Goal: Task Accomplishment & Management: Use online tool/utility

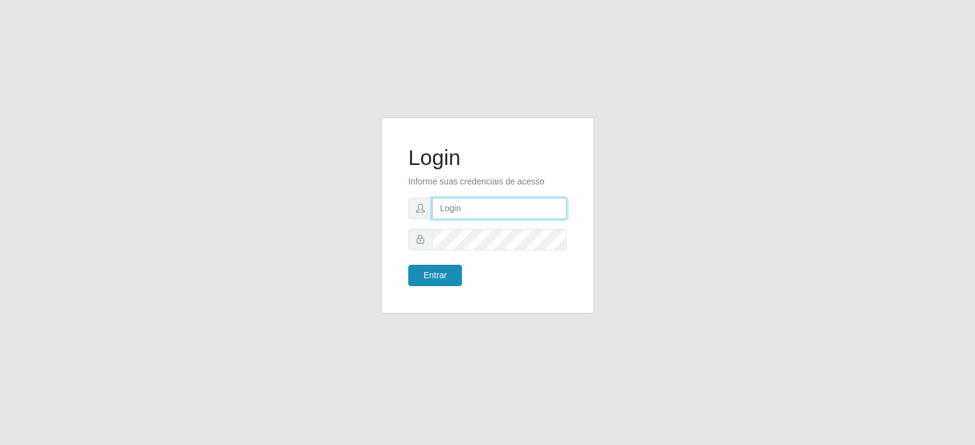
type input "[EMAIL_ADDRESS][DOMAIN_NAME]"
click at [435, 277] on button "Entrar" at bounding box center [435, 275] width 54 height 21
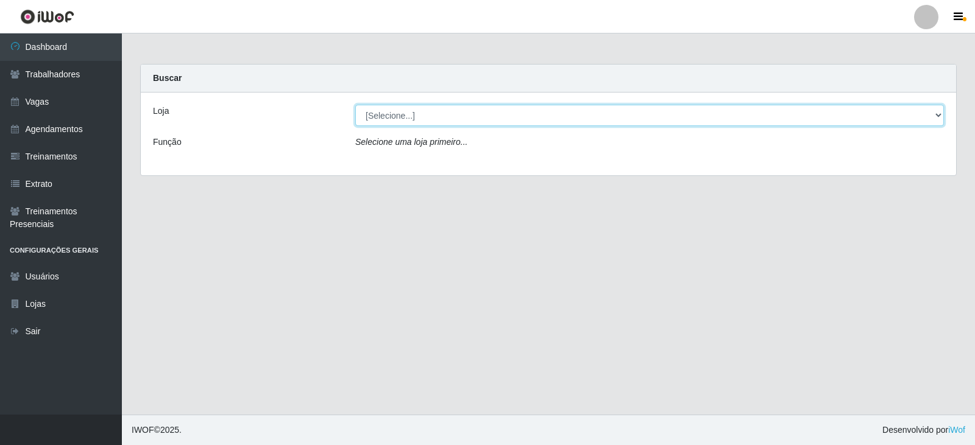
click at [445, 110] on select "[Selecione...] SuperFácil Atacado - Vale do Sol" at bounding box center [649, 115] width 589 height 21
select select "502"
click at [355, 105] on select "[Selecione...] SuperFácil Atacado - Vale do Sol" at bounding box center [649, 115] width 589 height 21
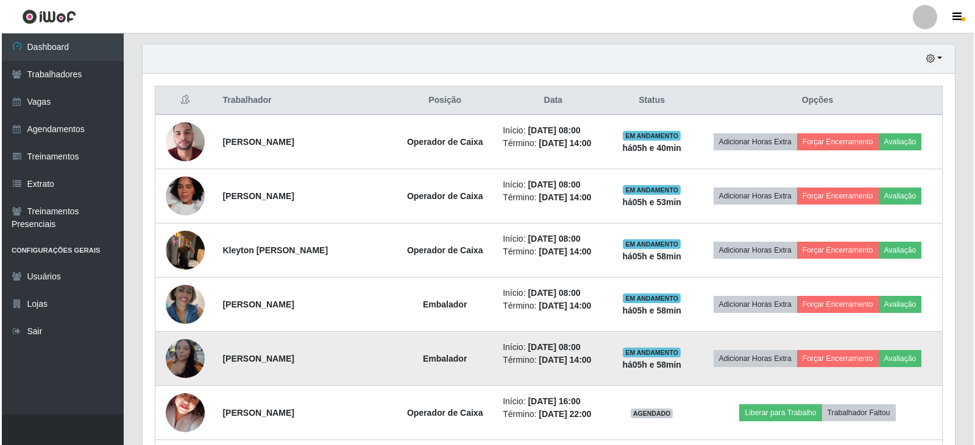
scroll to position [427, 0]
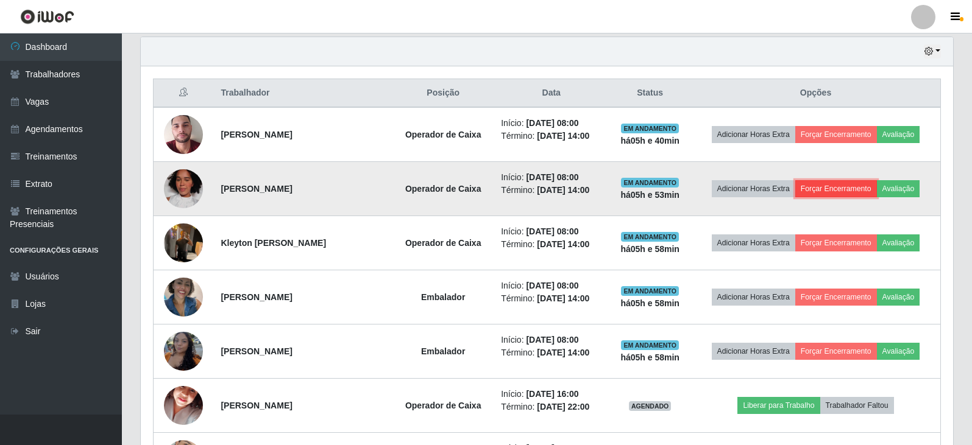
click at [826, 192] on button "Forçar Encerramento" at bounding box center [836, 188] width 82 height 17
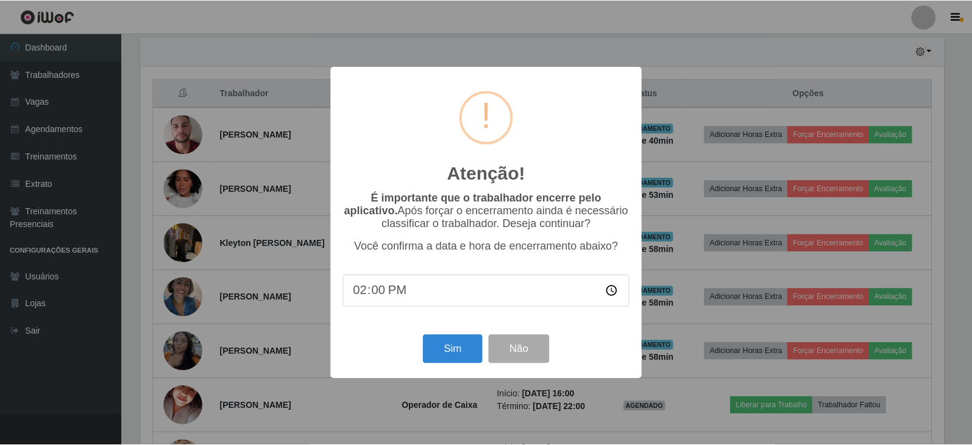
scroll to position [253, 806]
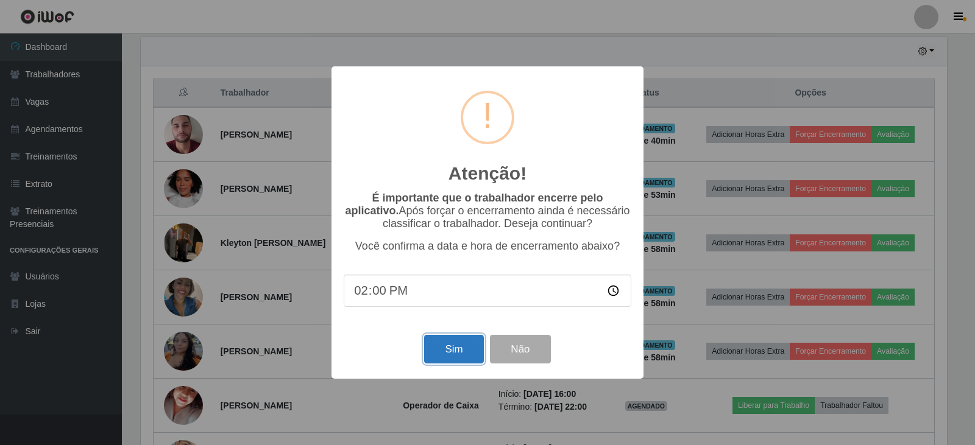
click at [450, 353] on button "Sim" at bounding box center [453, 349] width 59 height 29
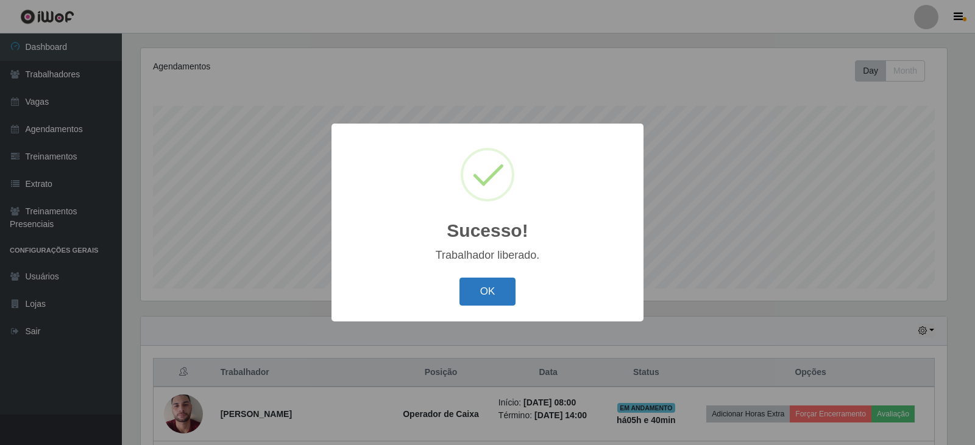
click at [508, 283] on button "OK" at bounding box center [487, 292] width 57 height 29
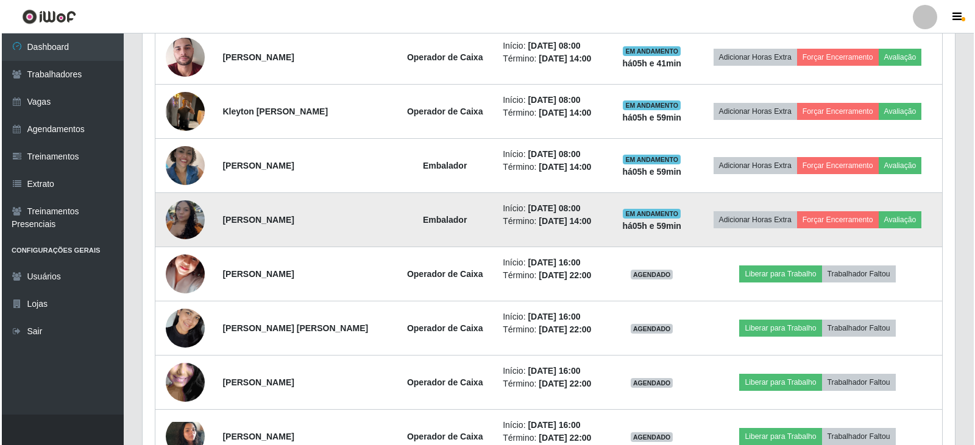
scroll to position [512, 0]
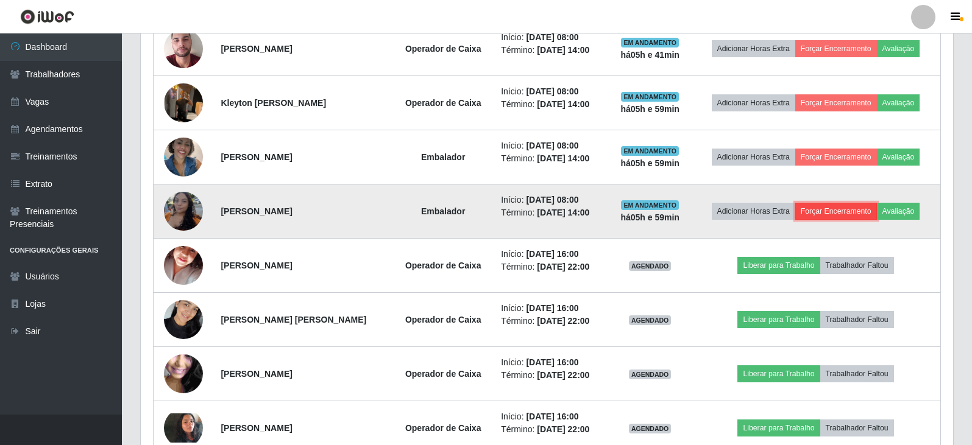
click at [842, 216] on button "Forçar Encerramento" at bounding box center [836, 211] width 82 height 17
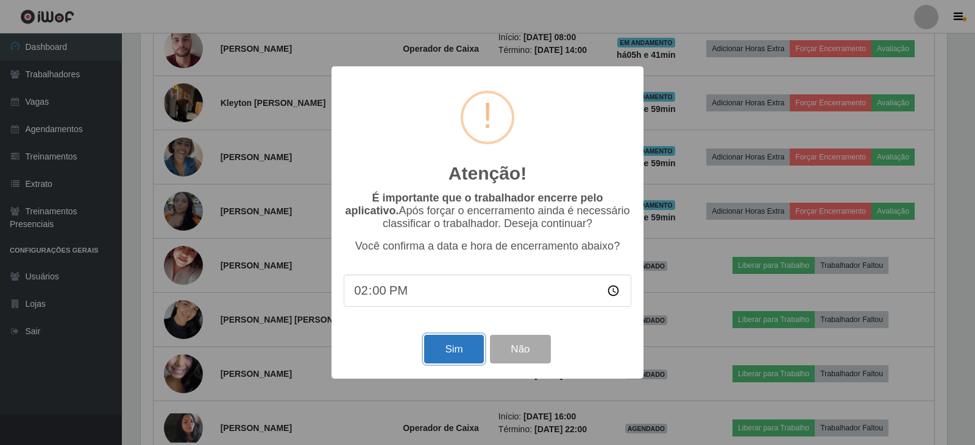
click at [465, 360] on button "Sim" at bounding box center [453, 349] width 59 height 29
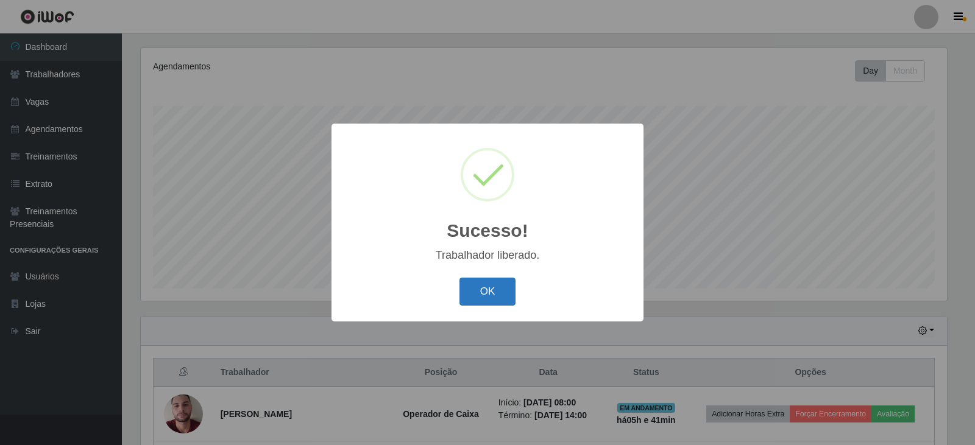
click at [477, 285] on button "OK" at bounding box center [487, 292] width 57 height 29
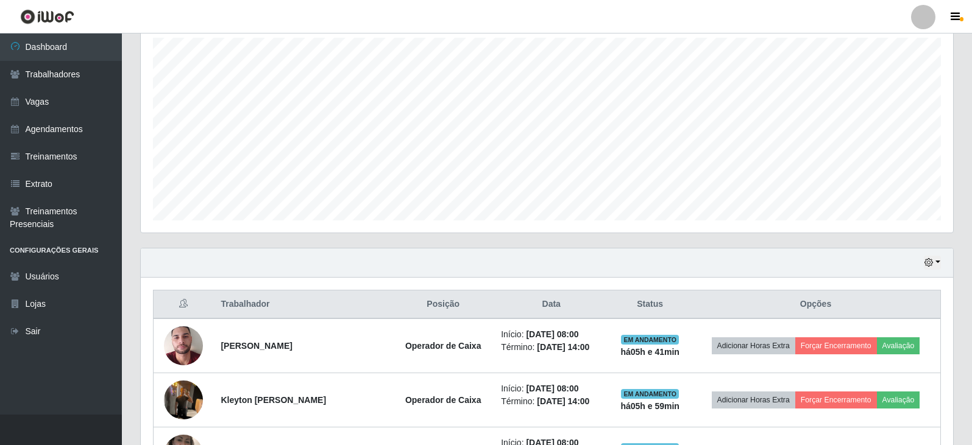
scroll to position [391, 0]
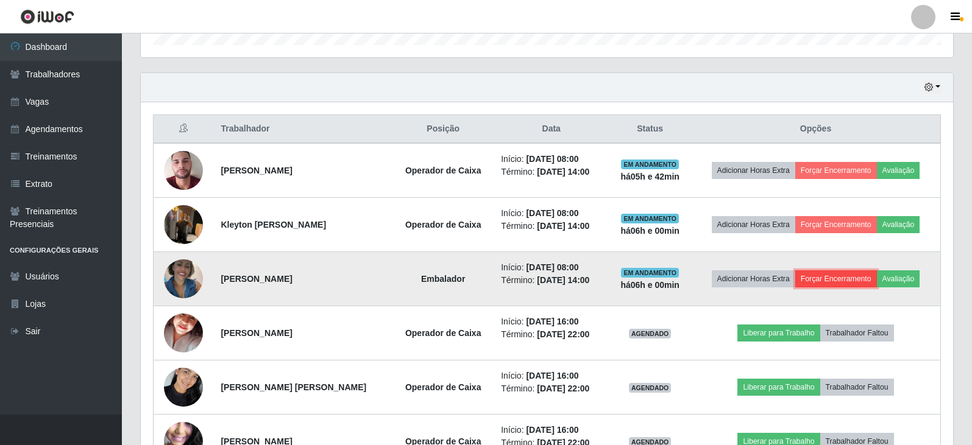
click at [836, 283] on button "Forçar Encerramento" at bounding box center [836, 279] width 82 height 17
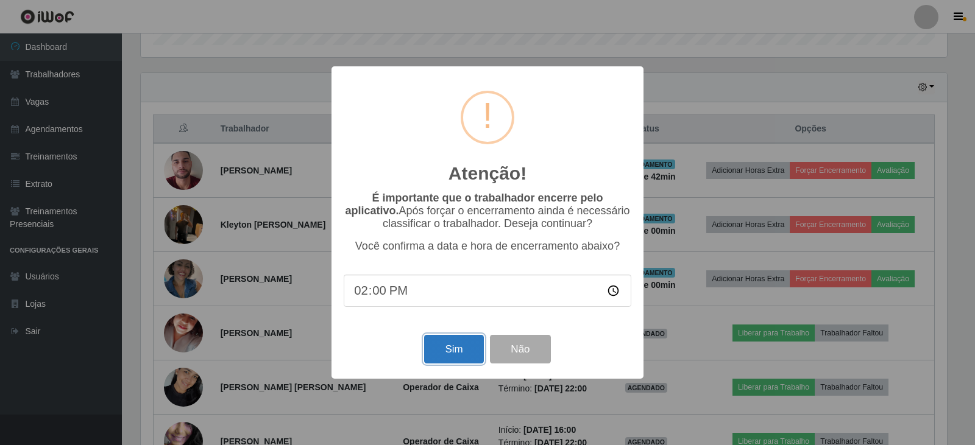
click at [466, 355] on button "Sim" at bounding box center [453, 349] width 59 height 29
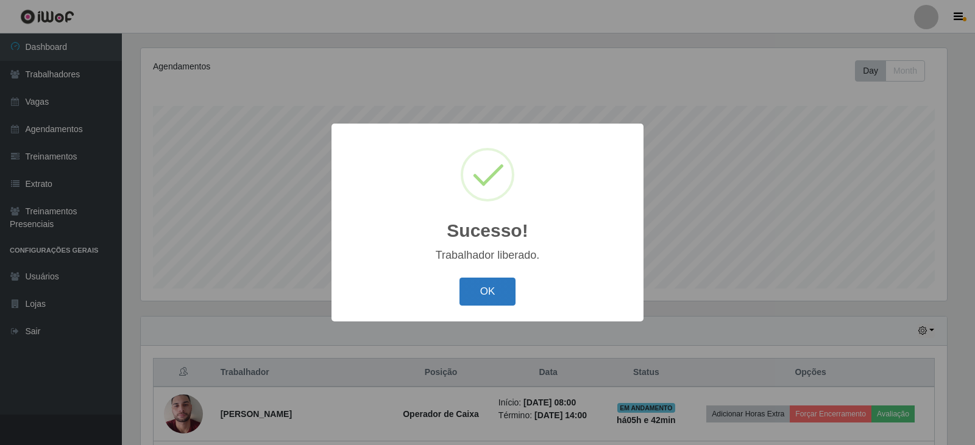
click at [479, 297] on button "OK" at bounding box center [487, 292] width 57 height 29
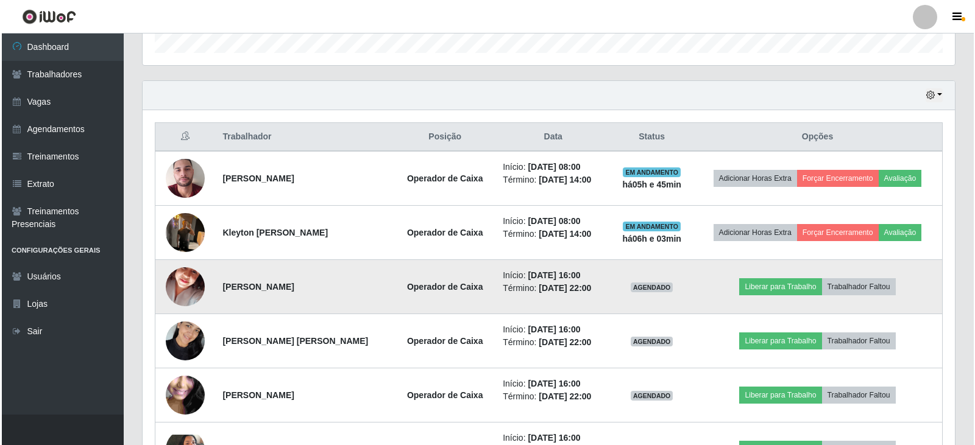
scroll to position [330, 0]
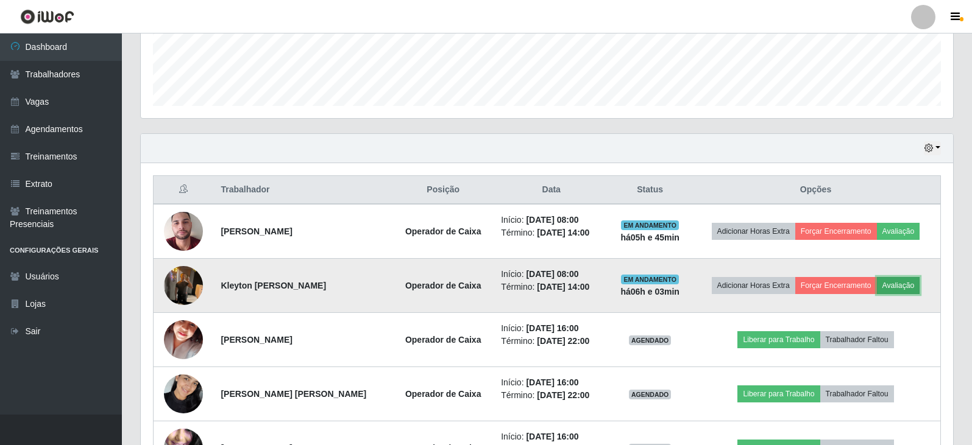
click at [911, 291] on button "Avaliação" at bounding box center [898, 285] width 43 height 17
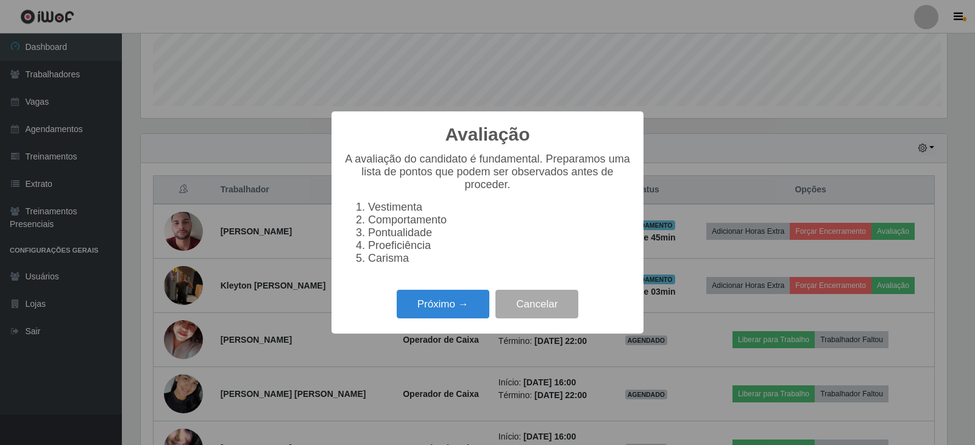
scroll to position [253, 806]
click at [442, 303] on button "Próximo →" at bounding box center [443, 304] width 93 height 29
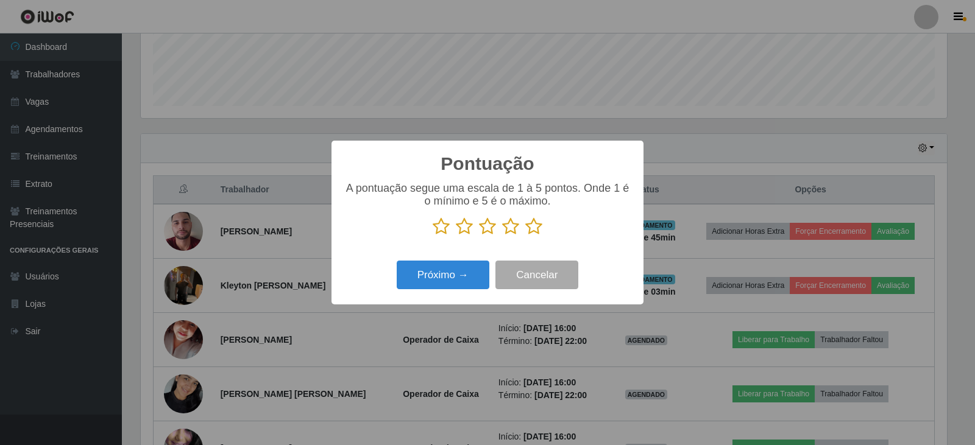
click at [528, 229] on icon at bounding box center [533, 227] width 17 height 18
click at [525, 236] on input "radio" at bounding box center [525, 236] width 0 height 0
click at [432, 278] on button "Próximo →" at bounding box center [443, 275] width 93 height 29
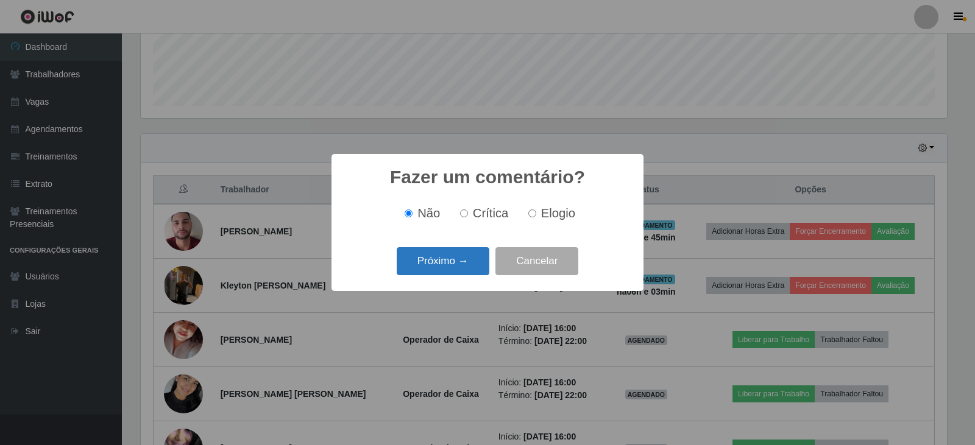
click at [446, 261] on button "Próximo →" at bounding box center [443, 261] width 93 height 29
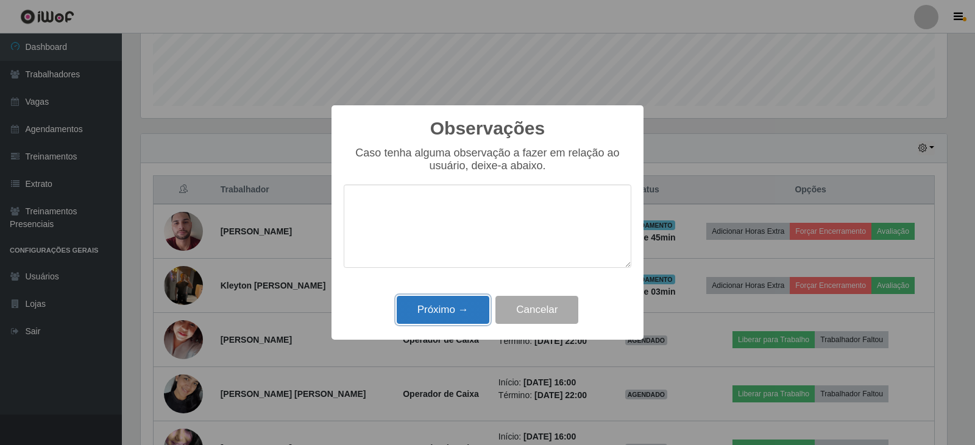
click at [448, 305] on button "Próximo →" at bounding box center [443, 310] width 93 height 29
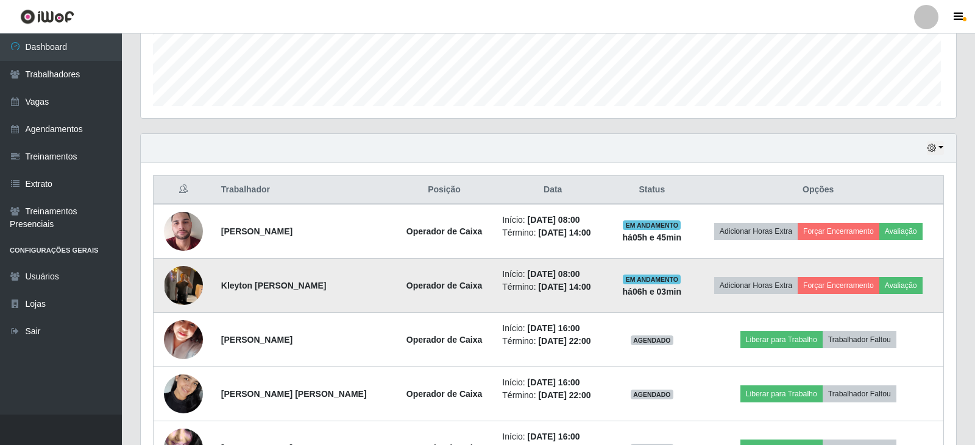
scroll to position [253, 812]
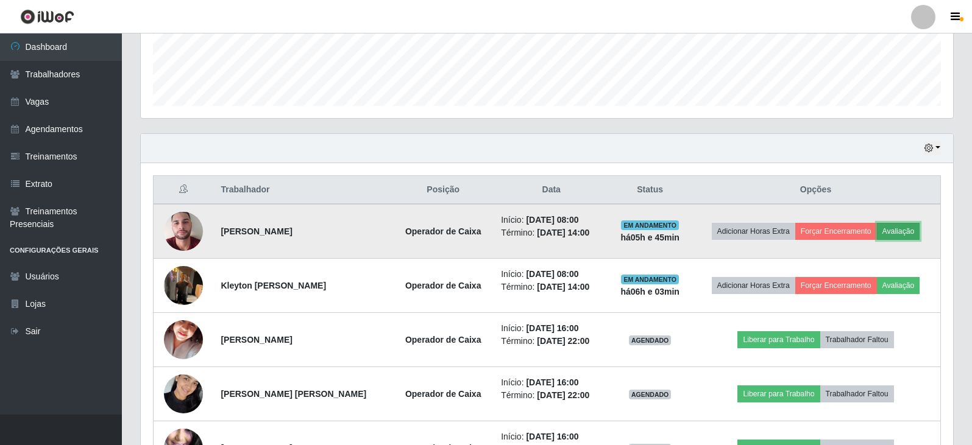
click at [916, 236] on button "Avaliação" at bounding box center [898, 231] width 43 height 17
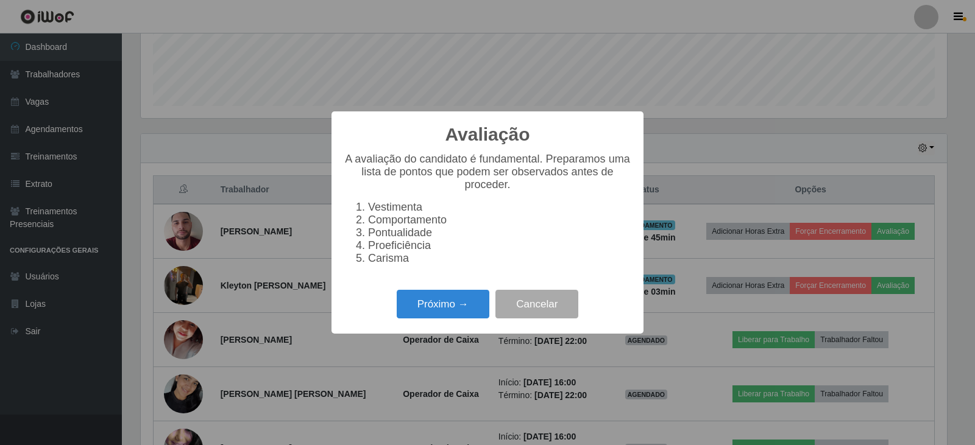
scroll to position [253, 806]
click at [463, 312] on button "Próximo →" at bounding box center [443, 304] width 93 height 29
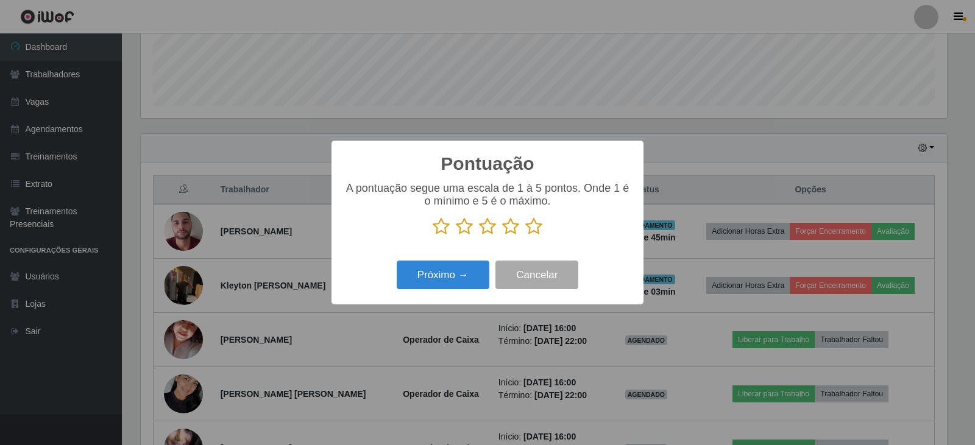
scroll to position [609118, 608564]
click at [526, 225] on icon at bounding box center [533, 227] width 17 height 18
click at [525, 236] on input "radio" at bounding box center [525, 236] width 0 height 0
click at [448, 286] on button "Próximo →" at bounding box center [443, 275] width 93 height 29
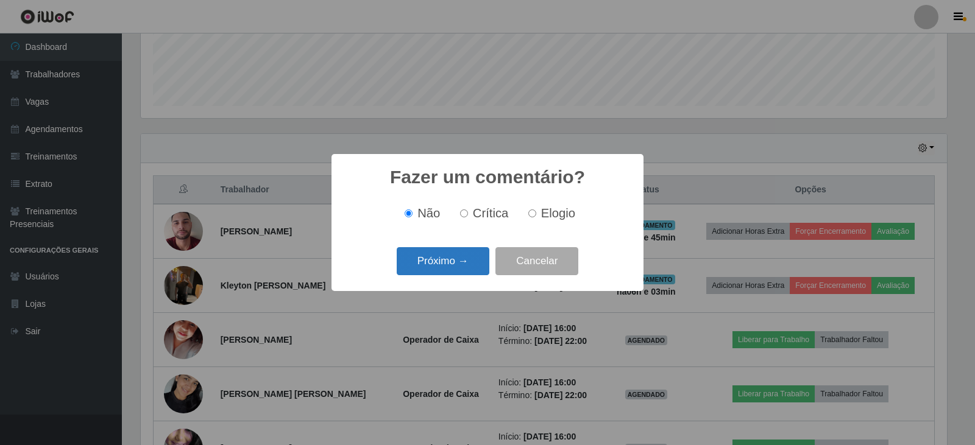
click at [456, 257] on button "Próximo →" at bounding box center [443, 261] width 93 height 29
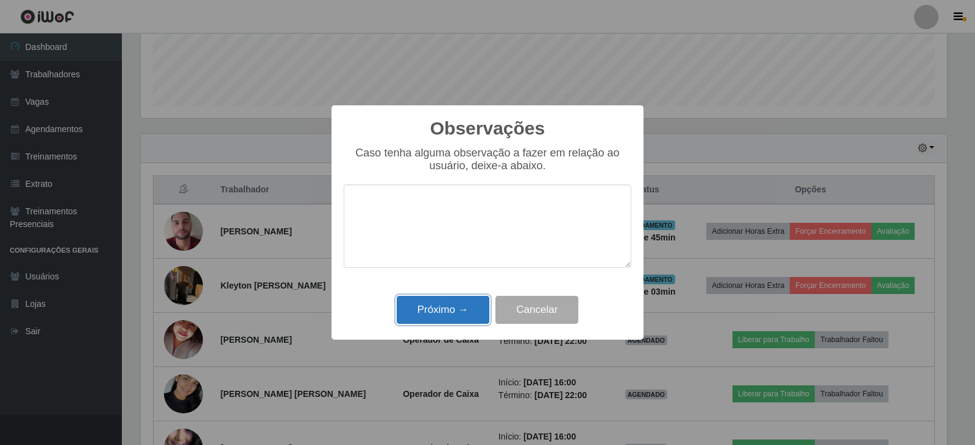
click at [445, 316] on button "Próximo →" at bounding box center [443, 310] width 93 height 29
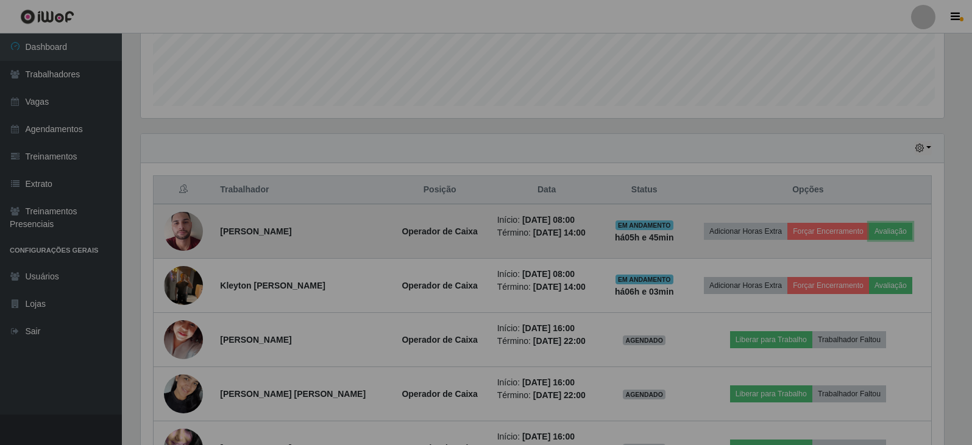
scroll to position [253, 812]
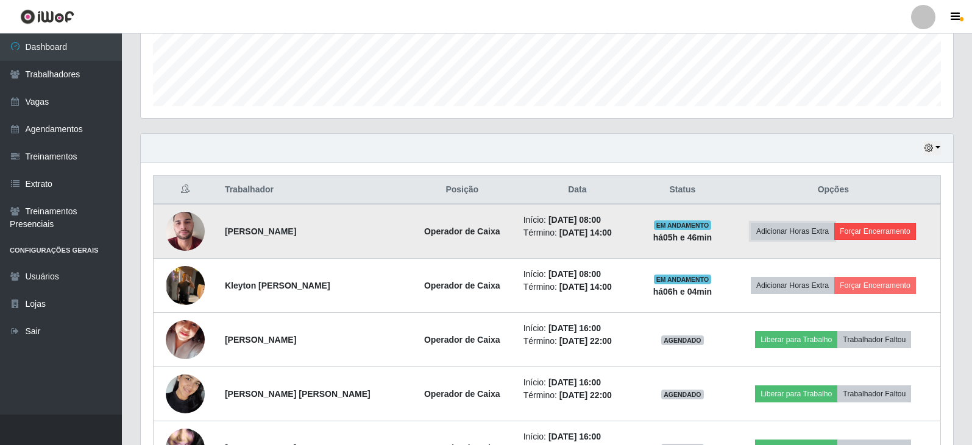
click at [823, 229] on button "Adicionar Horas Extra" at bounding box center [792, 231] width 83 height 17
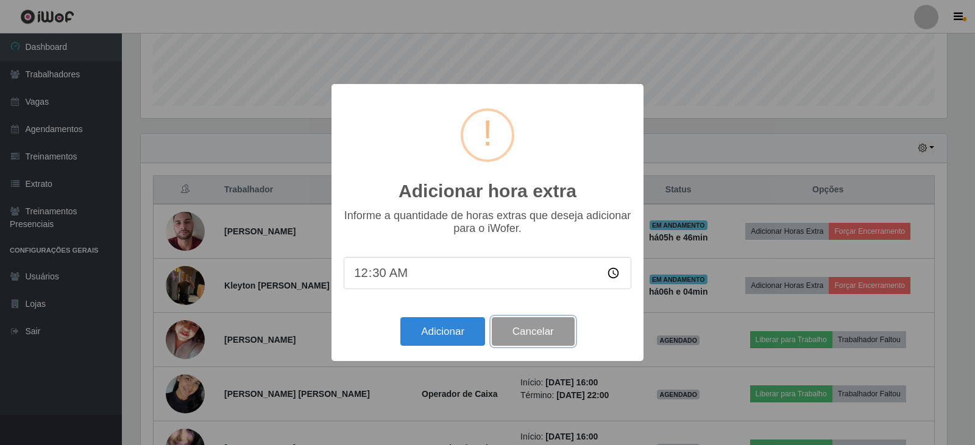
click at [544, 327] on button "Cancelar" at bounding box center [533, 331] width 83 height 29
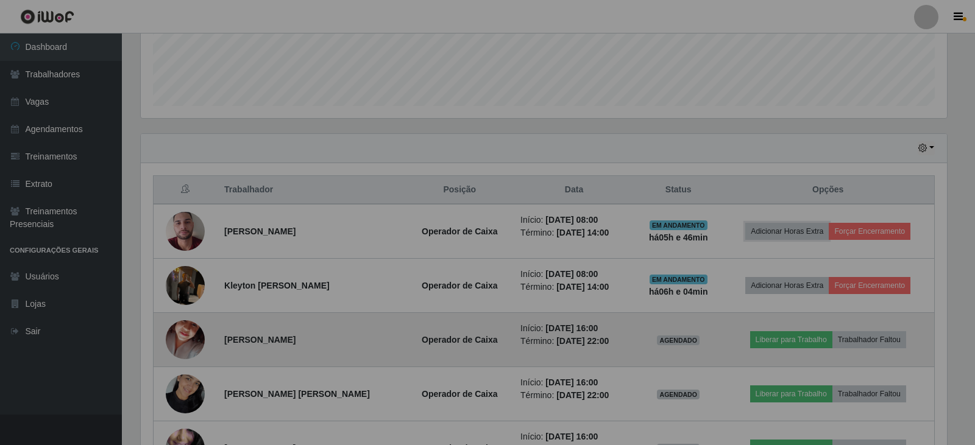
scroll to position [253, 812]
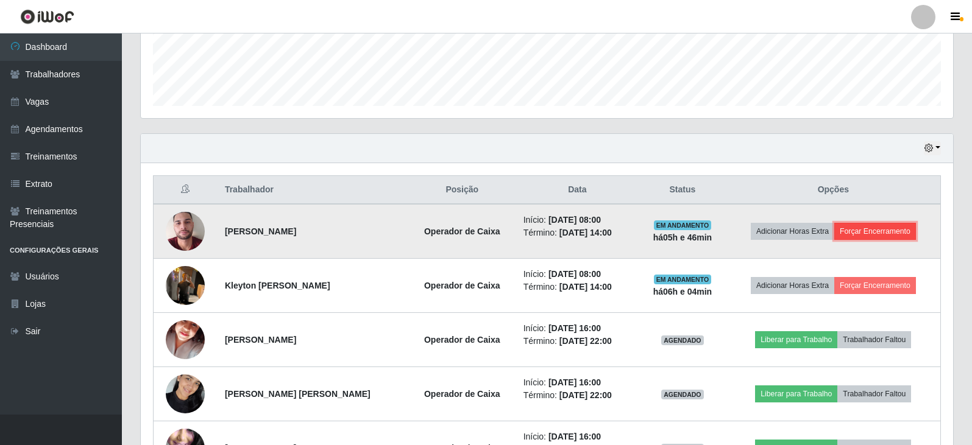
click at [874, 230] on button "Forçar Encerramento" at bounding box center [875, 231] width 82 height 17
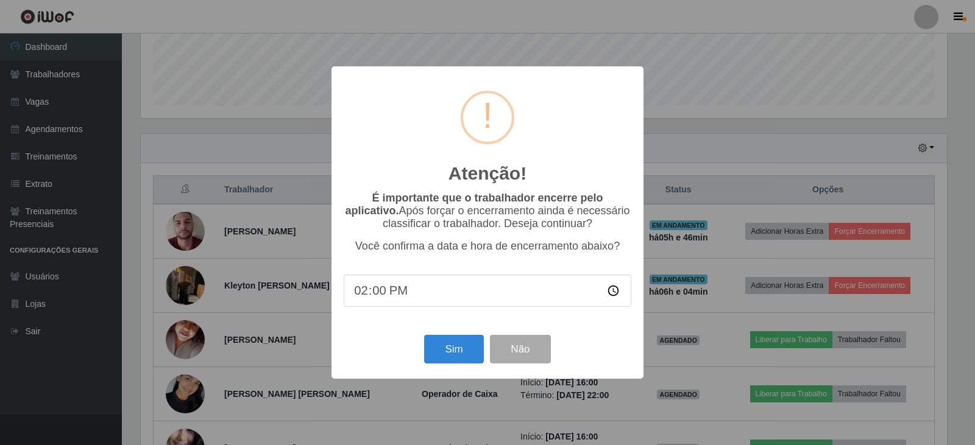
click at [431, 294] on input "14:00" at bounding box center [488, 291] width 288 height 32
type input "14:04"
click at [440, 351] on button "Sim" at bounding box center [453, 349] width 59 height 29
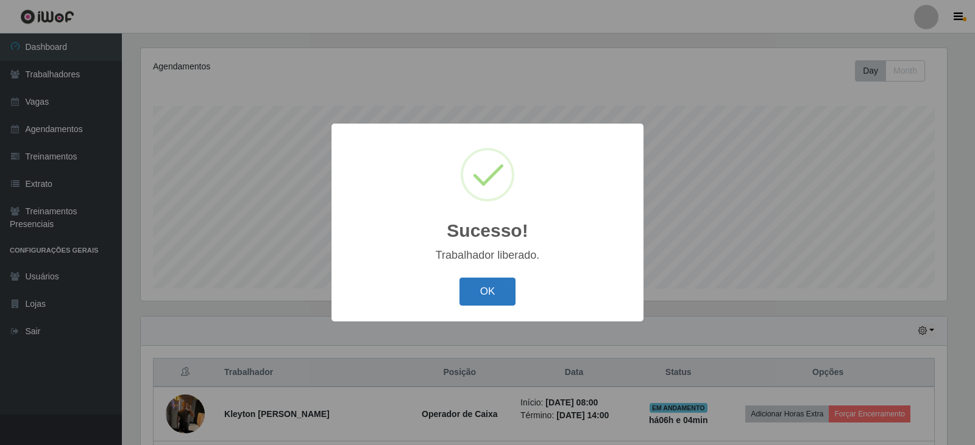
click at [504, 291] on button "OK" at bounding box center [487, 292] width 57 height 29
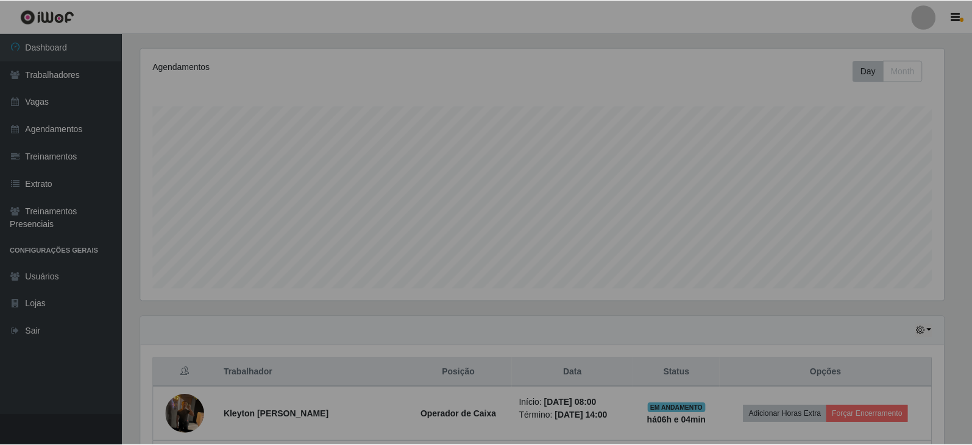
scroll to position [253, 812]
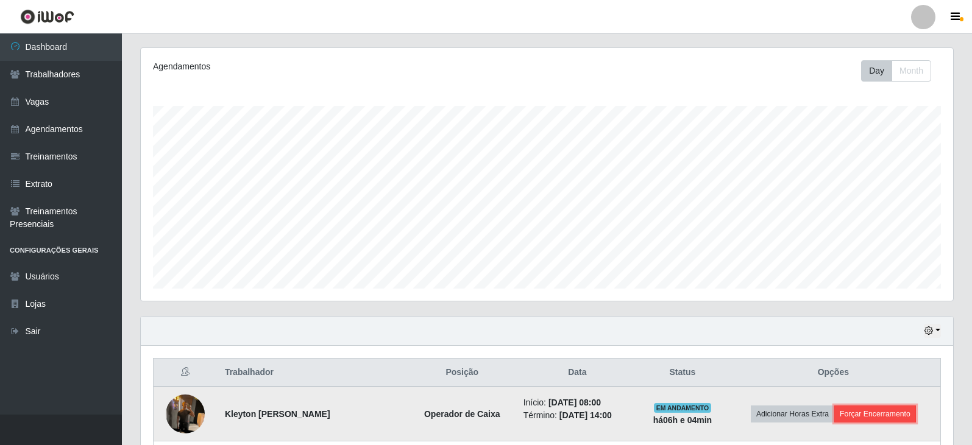
click at [877, 410] on button "Forçar Encerramento" at bounding box center [875, 414] width 82 height 17
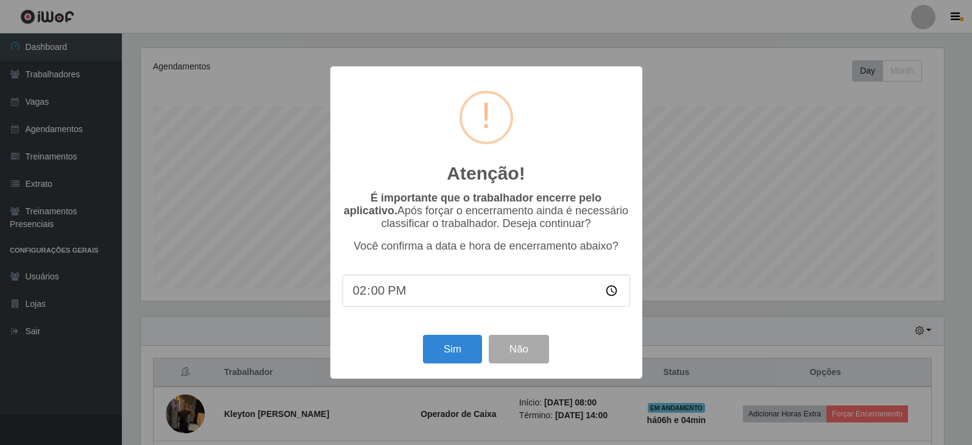
scroll to position [253, 806]
click at [447, 344] on button "Sim" at bounding box center [453, 349] width 59 height 29
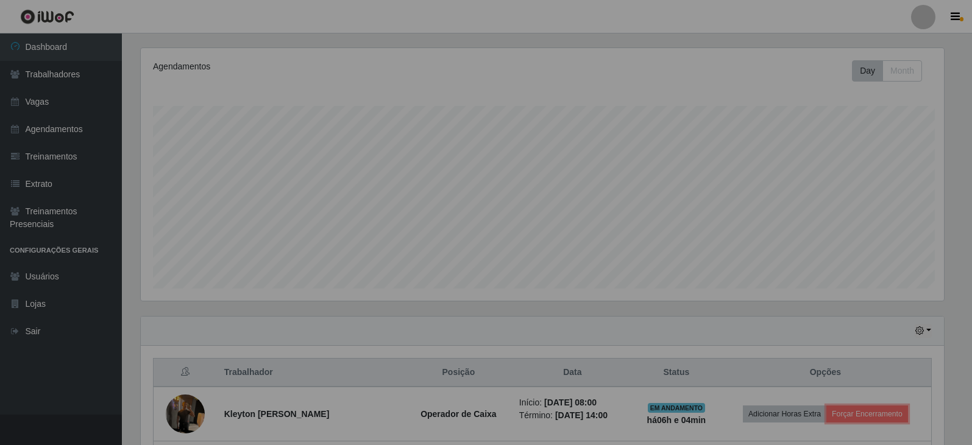
scroll to position [0, 0]
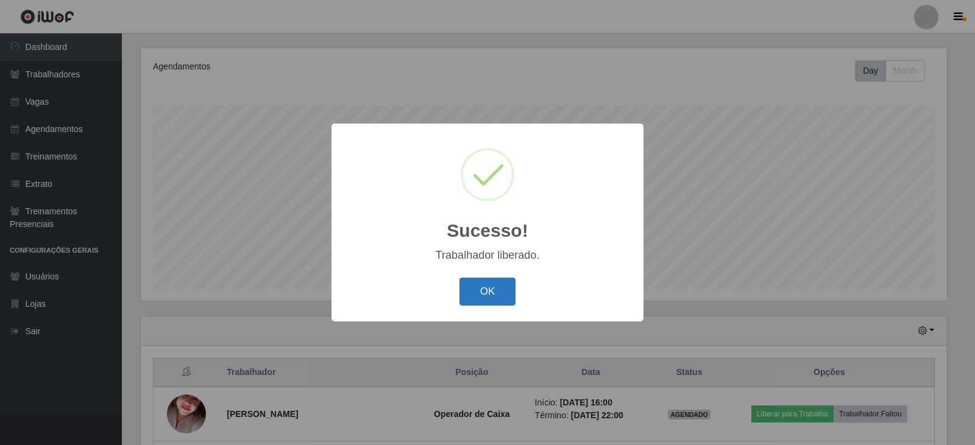
click at [482, 290] on button "OK" at bounding box center [487, 292] width 57 height 29
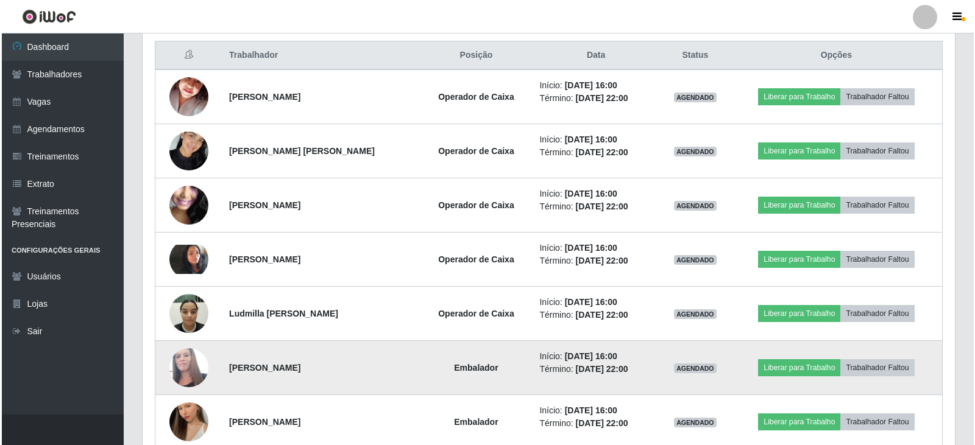
scroll to position [459, 0]
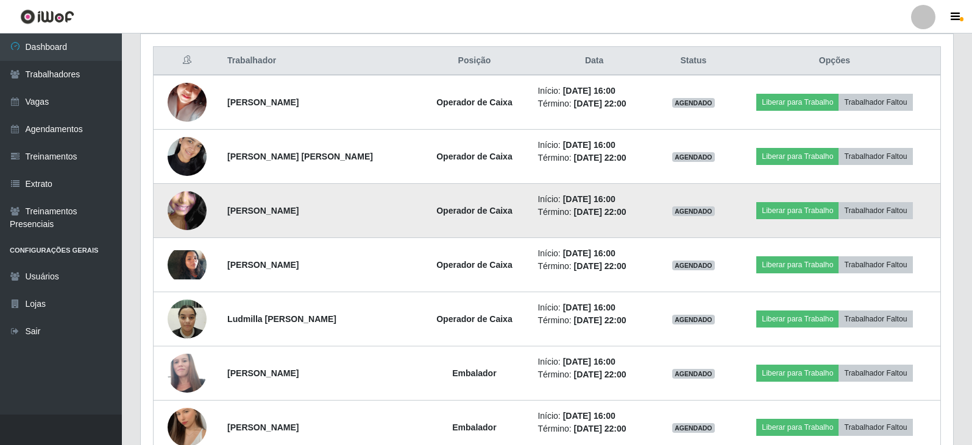
click at [188, 199] on img at bounding box center [187, 211] width 39 height 87
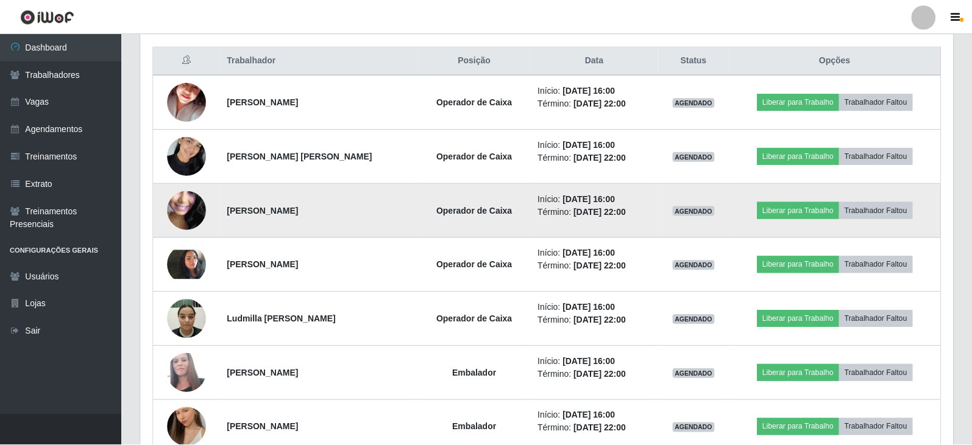
scroll to position [253, 806]
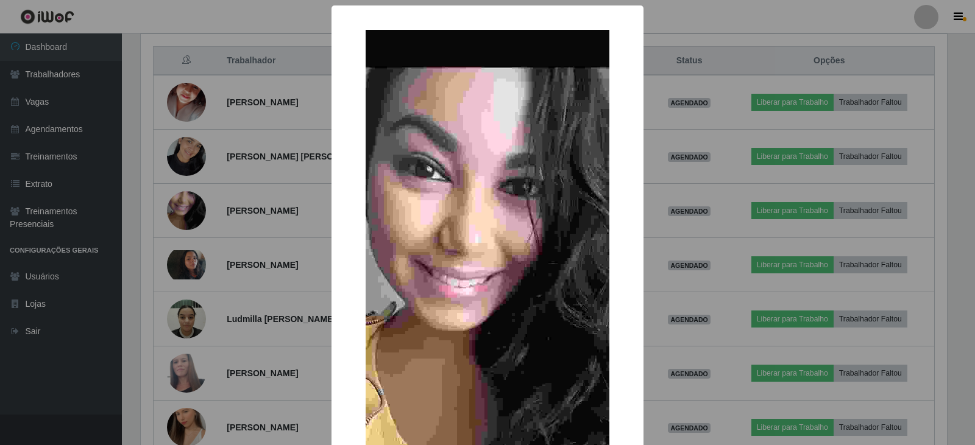
click at [164, 189] on div "× OK Cancel" at bounding box center [487, 222] width 975 height 445
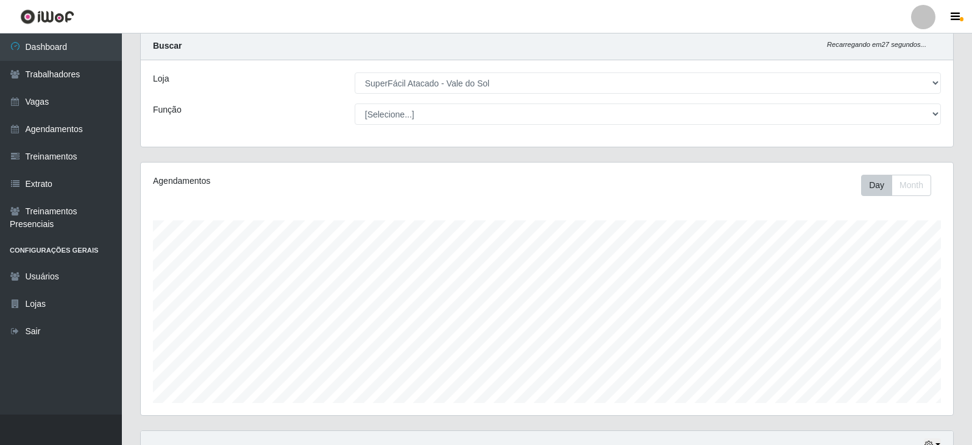
scroll to position [0, 0]
